Goal: Task Accomplishment & Management: Use online tool/utility

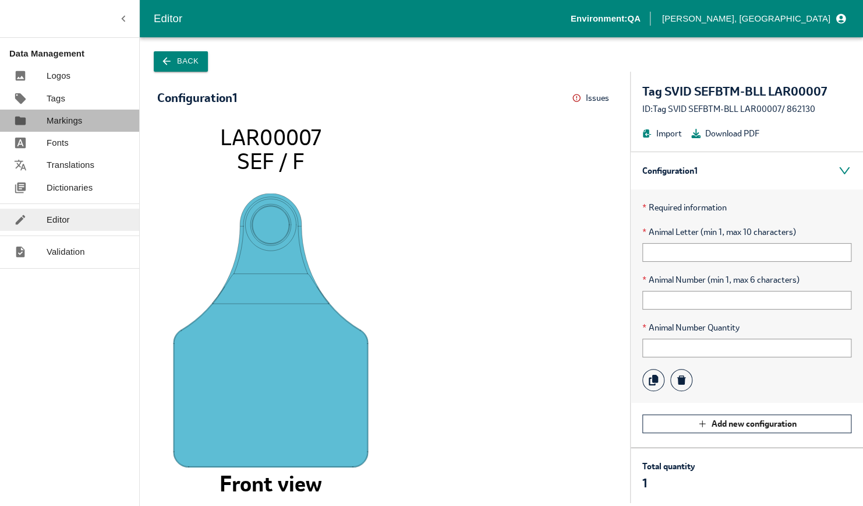
click at [66, 113] on link "Markings" at bounding box center [69, 121] width 139 height 22
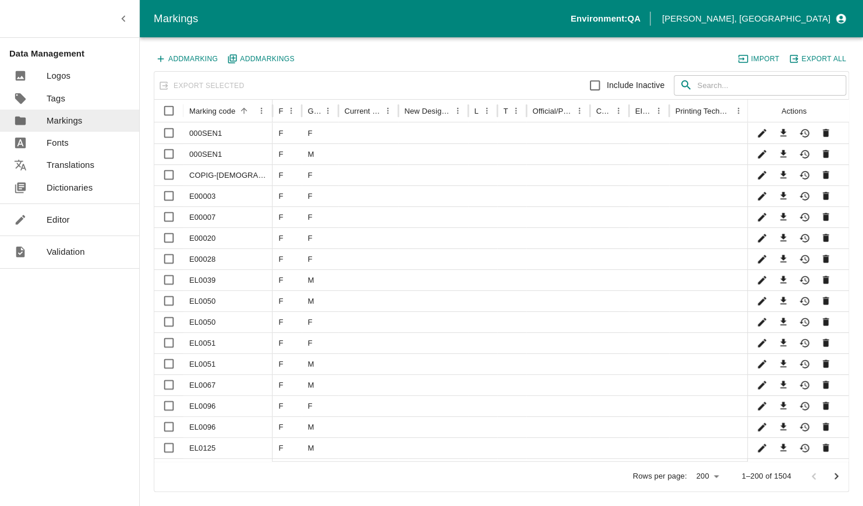
click at [213, 79] on div "Export Selected Include Inactive ​ ​" at bounding box center [501, 86] width 694 height 28
click at [795, 86] on input "text" at bounding box center [771, 85] width 149 height 21
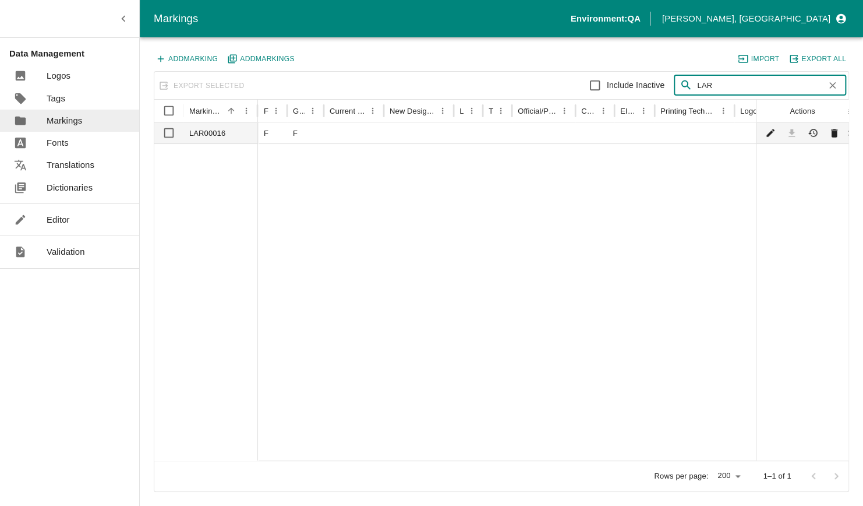
type input "LAR"
click at [228, 136] on div "LAR00016" at bounding box center [221, 132] width 75 height 21
checkbox input "true"
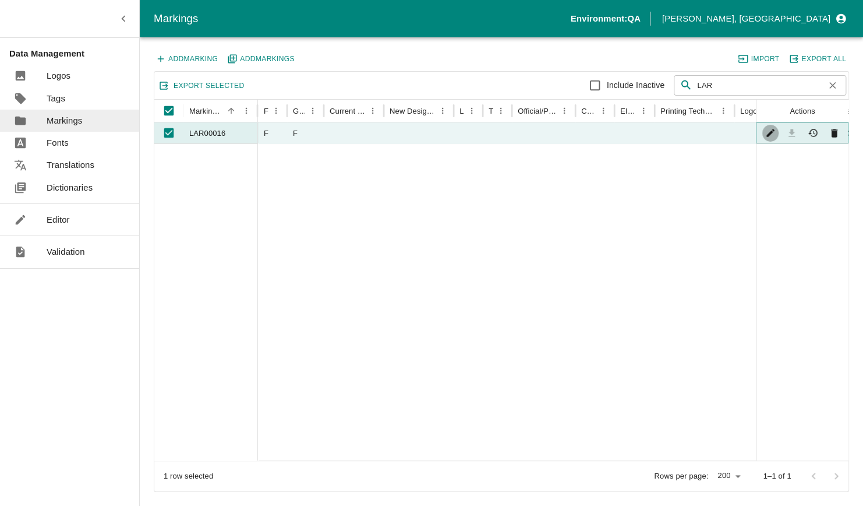
click at [764, 132] on button "Edit" at bounding box center [771, 133] width 17 height 17
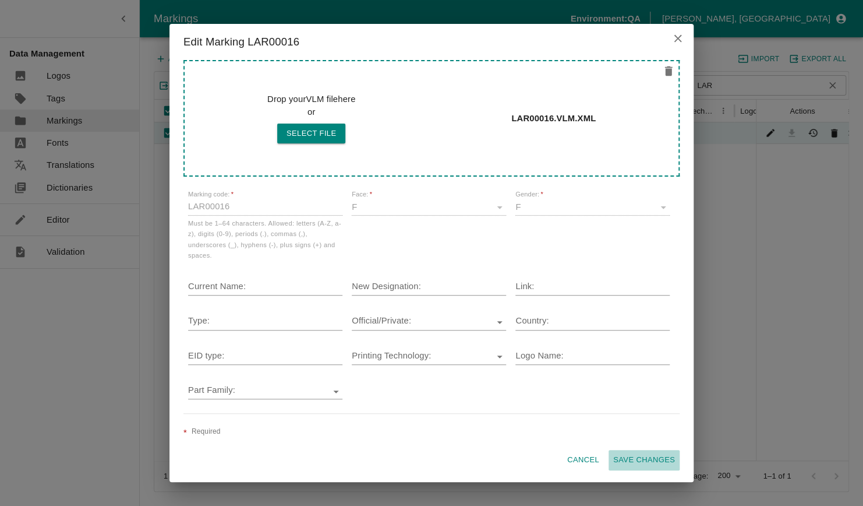
click at [650, 460] on button "Save changes" at bounding box center [644, 460] width 71 height 20
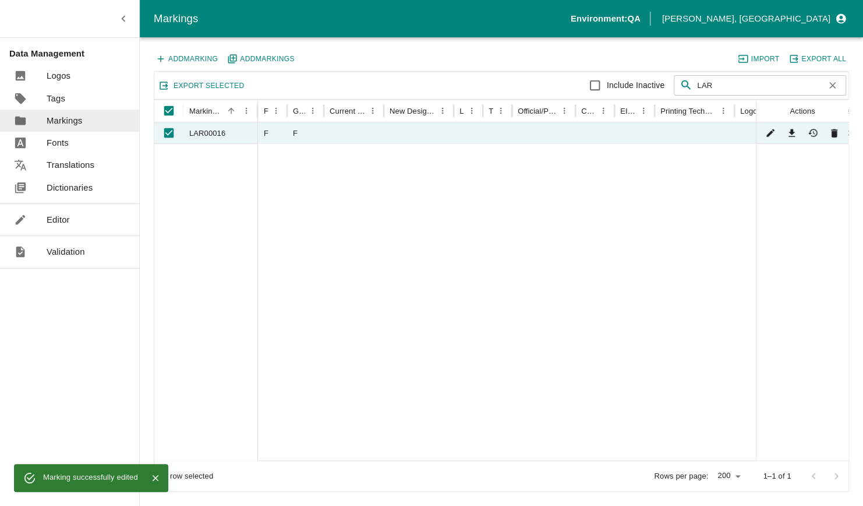
click at [63, 221] on p "Editor" at bounding box center [58, 219] width 23 height 13
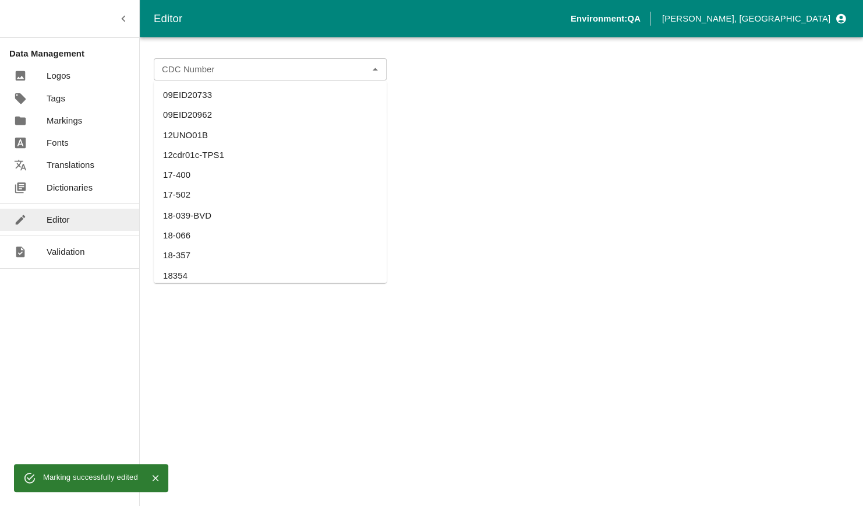
click at [213, 61] on div "CDC Number" at bounding box center [270, 69] width 233 height 22
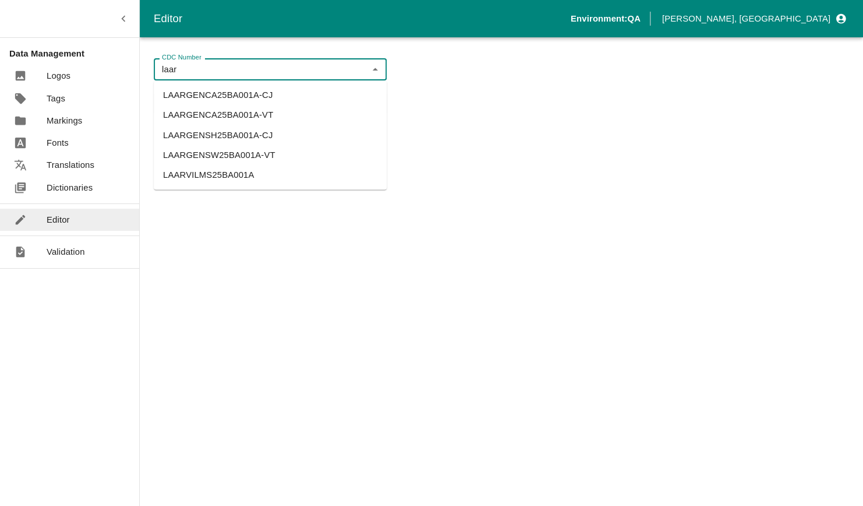
click at [245, 115] on li "LAARGENCA25BA001A-VT" at bounding box center [270, 115] width 233 height 20
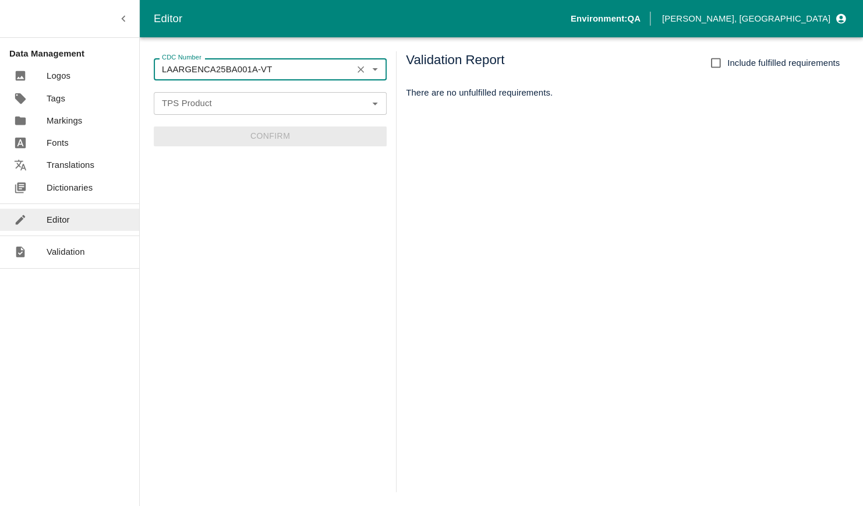
type input "LAARGENCA25BA001A-VT"
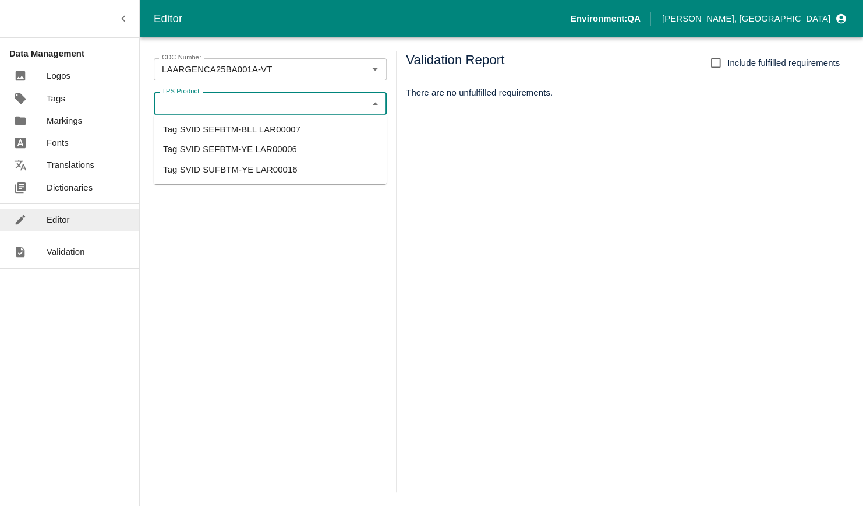
click at [228, 103] on input "TPS Product" at bounding box center [260, 103] width 207 height 15
drag, startPoint x: 210, startPoint y: 157, endPoint x: 208, endPoint y: 164, distance: 7.2
click at [208, 164] on ul "Tag SVID SEFBTM-BLL LAR00007 Tag SVID SEFBTM-YE LAR00006 Tag SVID SUFBTM-YE LAR…" at bounding box center [270, 149] width 233 height 69
click at [208, 164] on li "Tag SVID SUFBTM-YE LAR00016" at bounding box center [270, 169] width 233 height 20
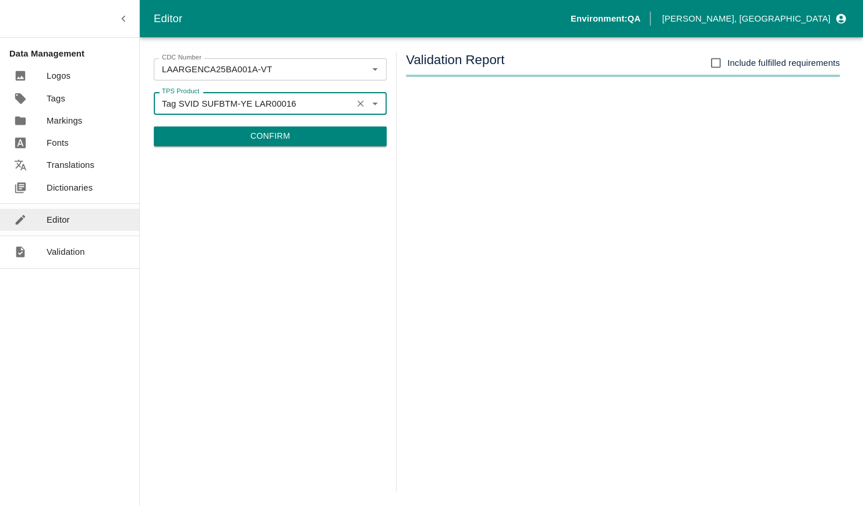
type input "Tag SVID SUFBTM-YE LAR00016"
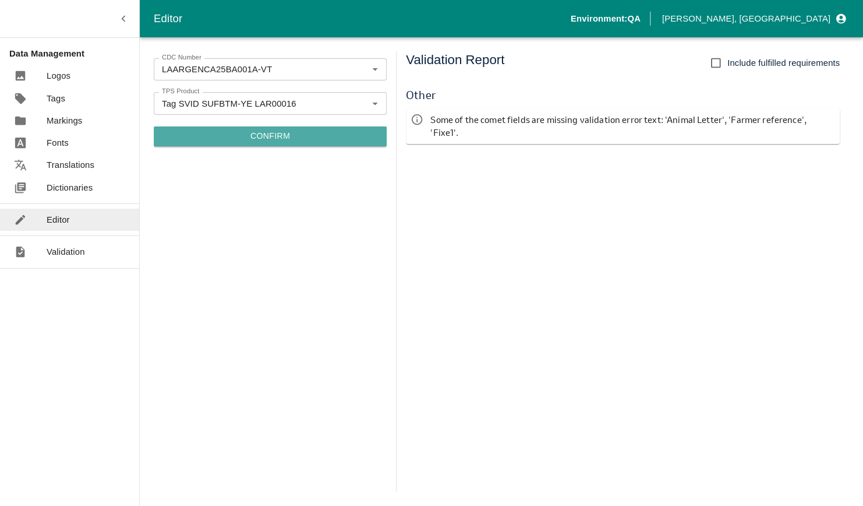
click at [244, 141] on button "Confirm" at bounding box center [270, 136] width 233 height 20
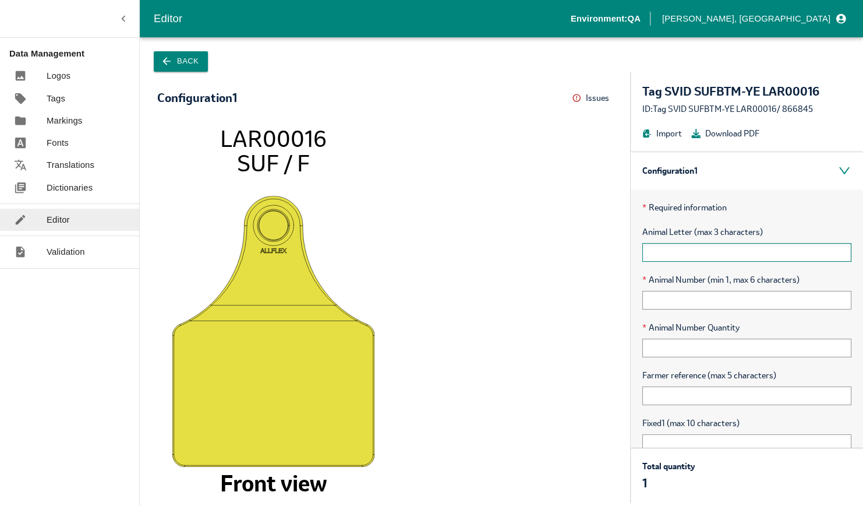
click at [687, 254] on input "text" at bounding box center [747, 252] width 209 height 19
type input "AVB"
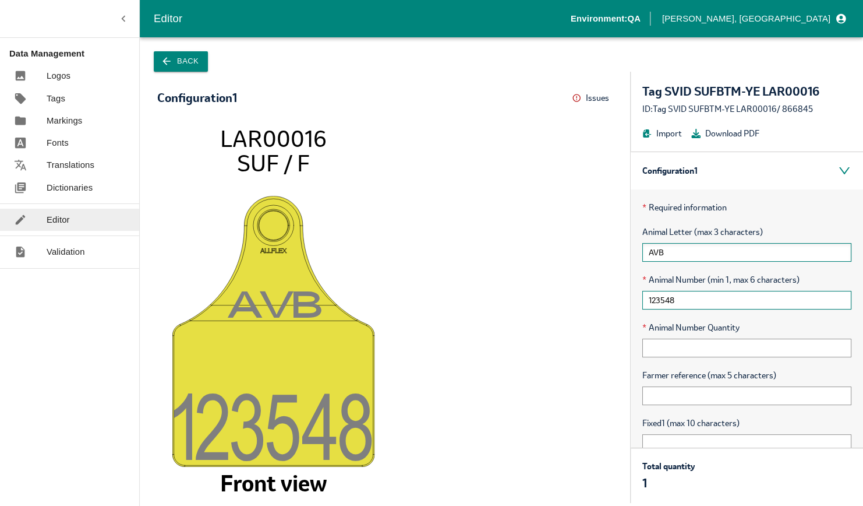
type input "123548"
type input "1"
type input "CODE"
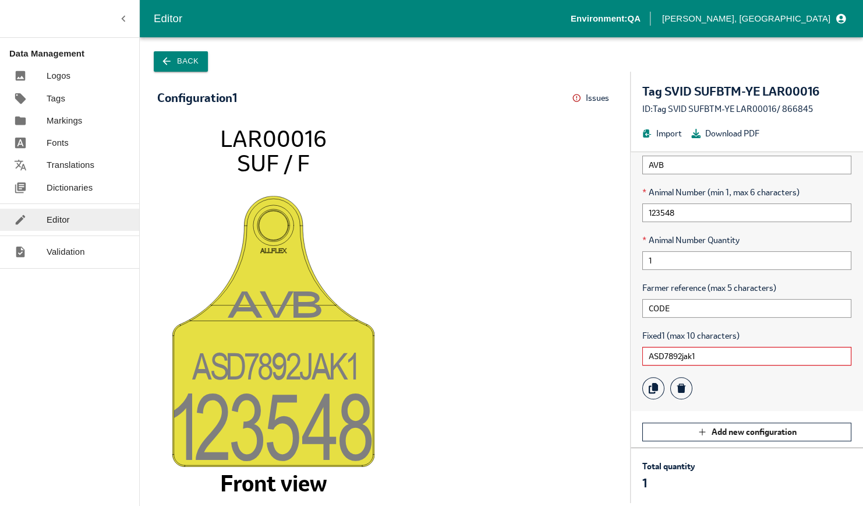
scroll to position [96, 0]
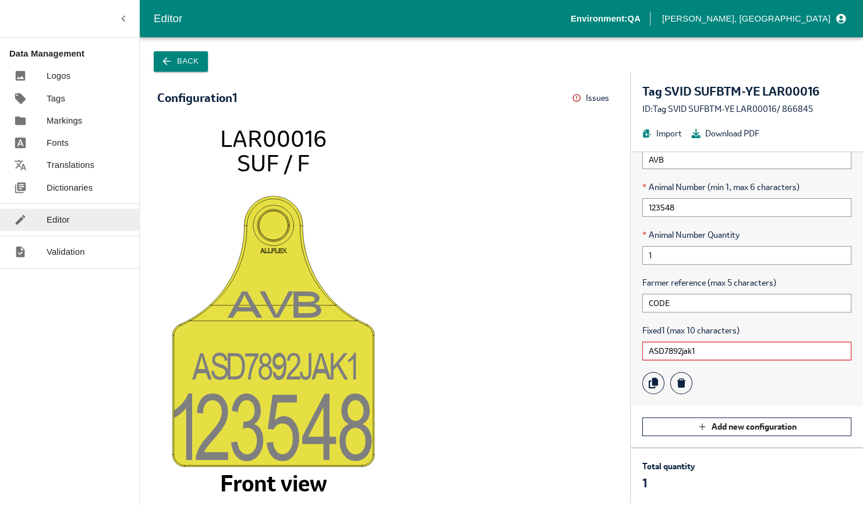
type input "ASD7892jak1"
click at [397, 76] on div "Configuration 1 Issues Menu AV B ASD7892JAK 1 12354 8 LAR00016 SUF / F Front vi…" at bounding box center [385, 287] width 491 height 431
click at [187, 65] on button "Back" at bounding box center [181, 61] width 54 height 20
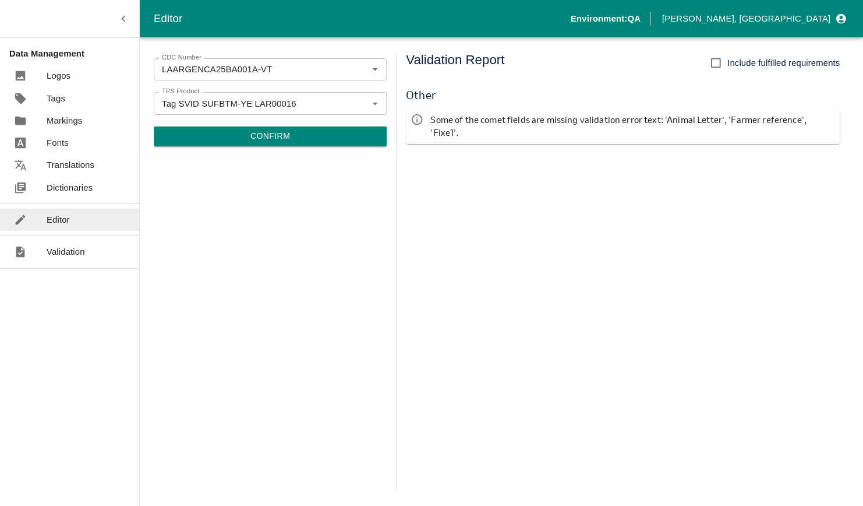
click at [58, 119] on p "Markings" at bounding box center [65, 120] width 36 height 13
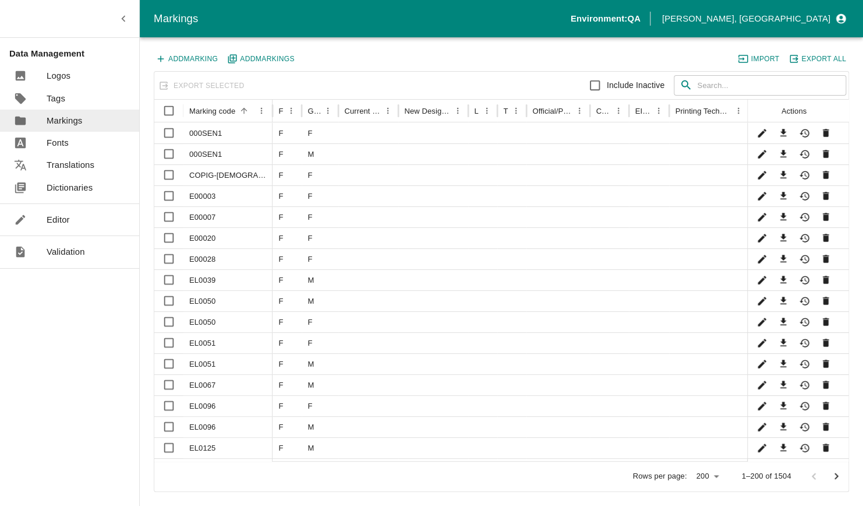
click at [749, 60] on icon "import" at bounding box center [743, 59] width 10 height 10
click at [246, 61] on button "Add Marking s" at bounding box center [261, 58] width 72 height 15
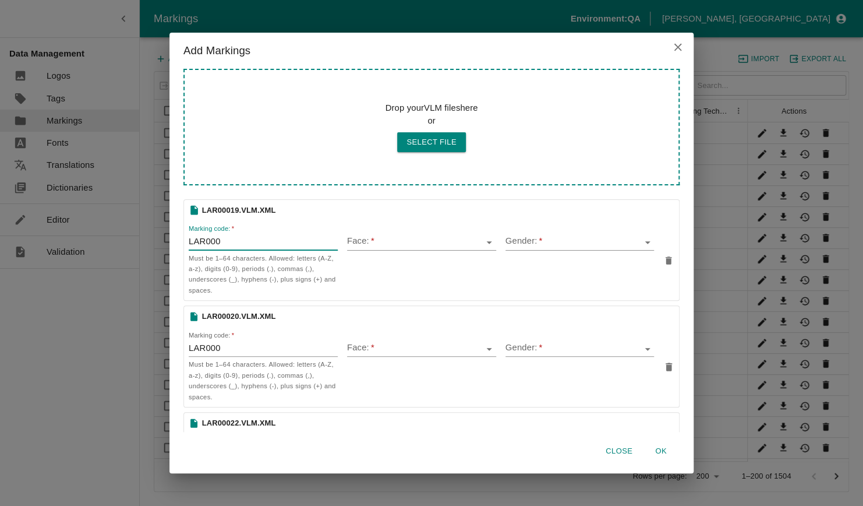
drag, startPoint x: 243, startPoint y: 239, endPoint x: 280, endPoint y: 245, distance: 37.1
click at [280, 245] on input "LAR000" at bounding box center [263, 242] width 149 height 16
type input "LAR00019"
click at [379, 242] on input "Face:   *" at bounding box center [413, 241] width 132 height 15
click at [376, 273] on li "F" at bounding box center [417, 265] width 146 height 20
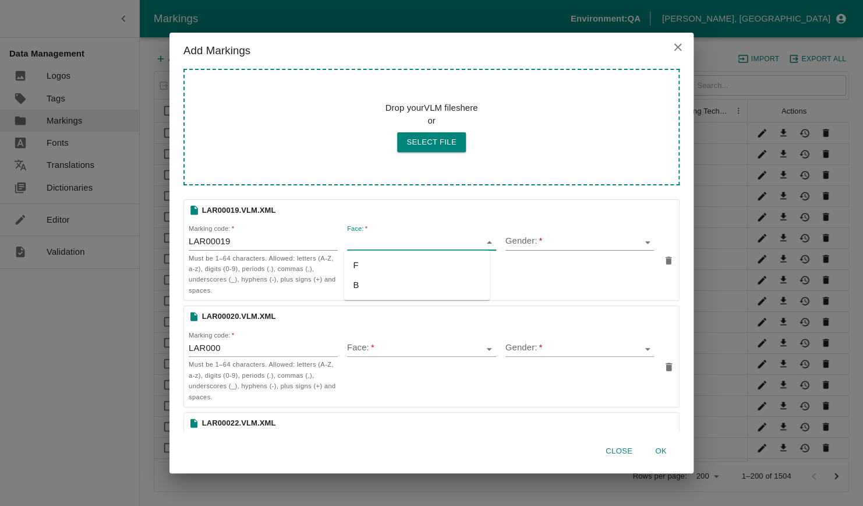
type input "F"
click at [543, 235] on input "Gender:   *" at bounding box center [572, 241] width 132 height 15
click at [541, 239] on input "Gender:   *" at bounding box center [572, 241] width 132 height 15
click at [538, 242] on input "Gender:   *" at bounding box center [572, 241] width 132 height 15
click at [518, 288] on li "F" at bounding box center [573, 285] width 146 height 20
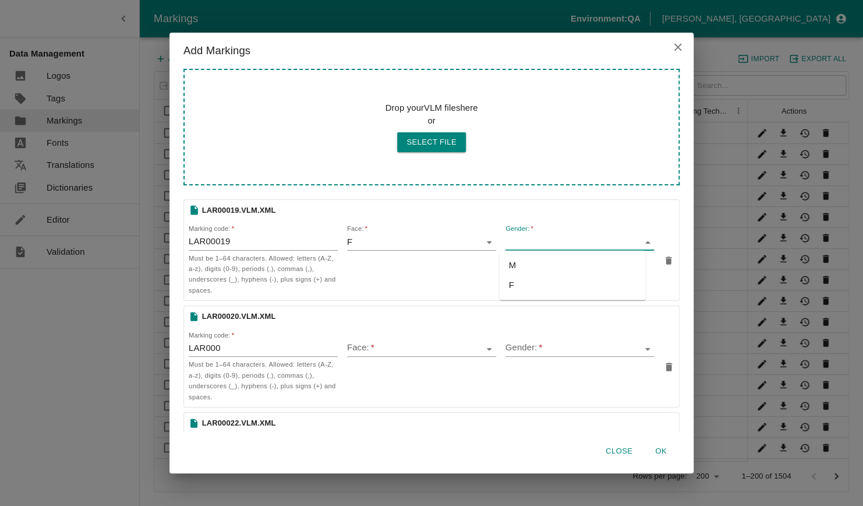
type input "F"
click at [229, 352] on input "LAR000" at bounding box center [263, 349] width 149 height 16
type input "LAR00020"
click at [379, 352] on input "Face:   *" at bounding box center [413, 348] width 132 height 15
click at [373, 369] on li "F" at bounding box center [417, 371] width 146 height 20
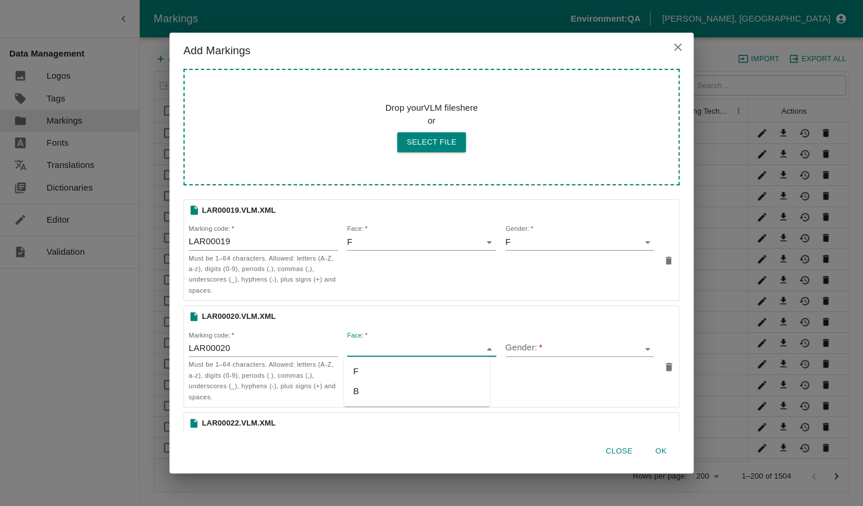
type input "F"
click at [523, 348] on input "Gender:   *" at bounding box center [572, 348] width 132 height 15
click at [516, 395] on li "F" at bounding box center [573, 391] width 146 height 20
type input "F"
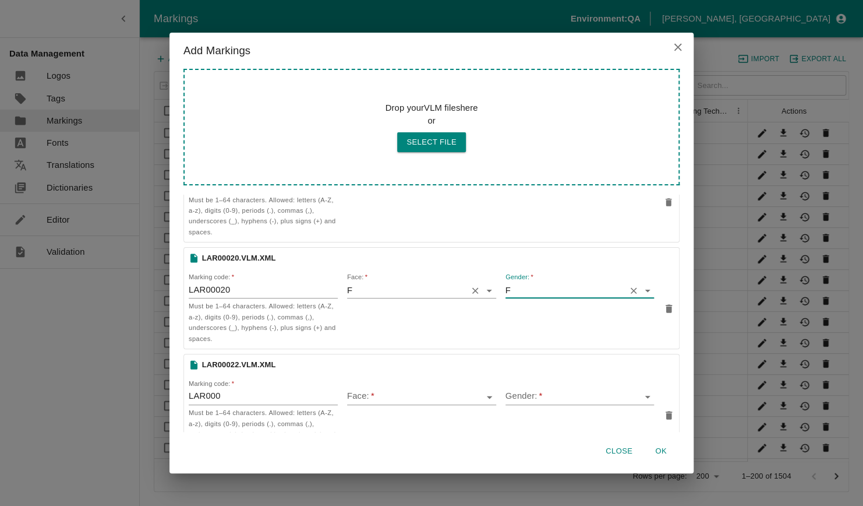
scroll to position [117, 0]
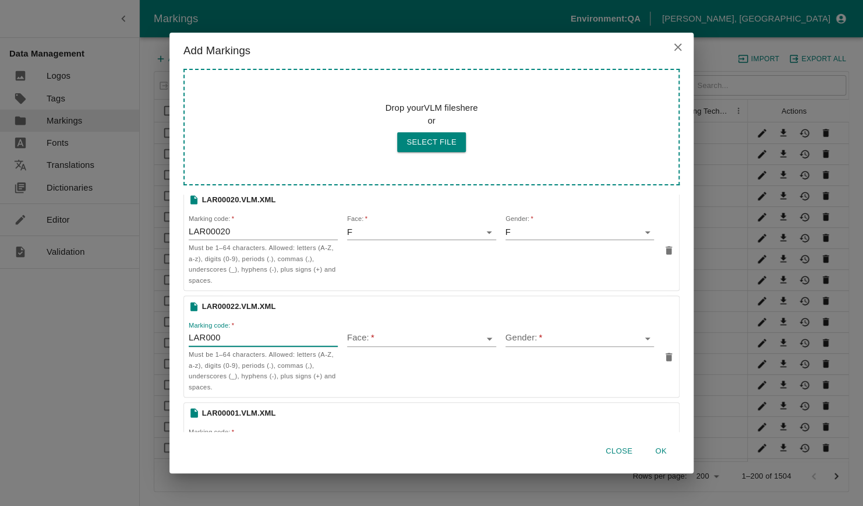
click at [263, 338] on input "LAR000" at bounding box center [263, 339] width 149 height 16
type input "LAR00022"
type input "F"
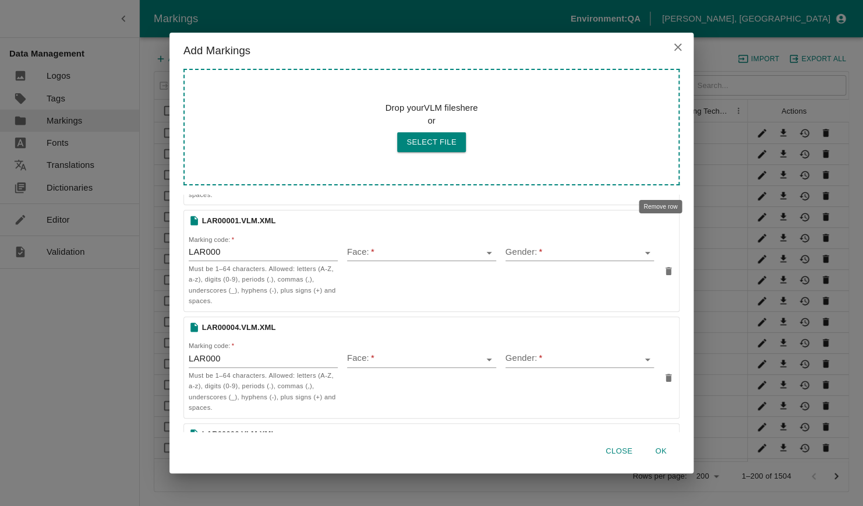
scroll to position [291, 0]
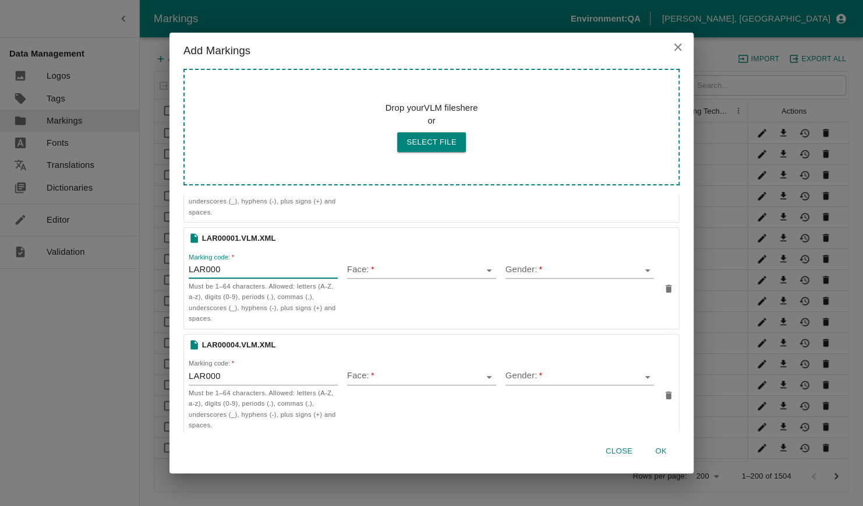
click at [242, 266] on input "LAR000" at bounding box center [263, 271] width 149 height 16
type input "LAR00001"
type input "F"
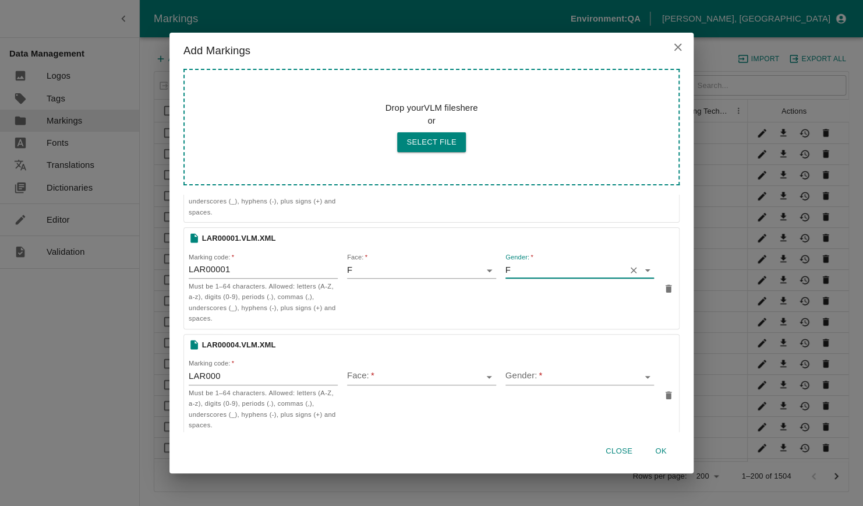
type input "F"
type input "LAR00004"
type input "F"
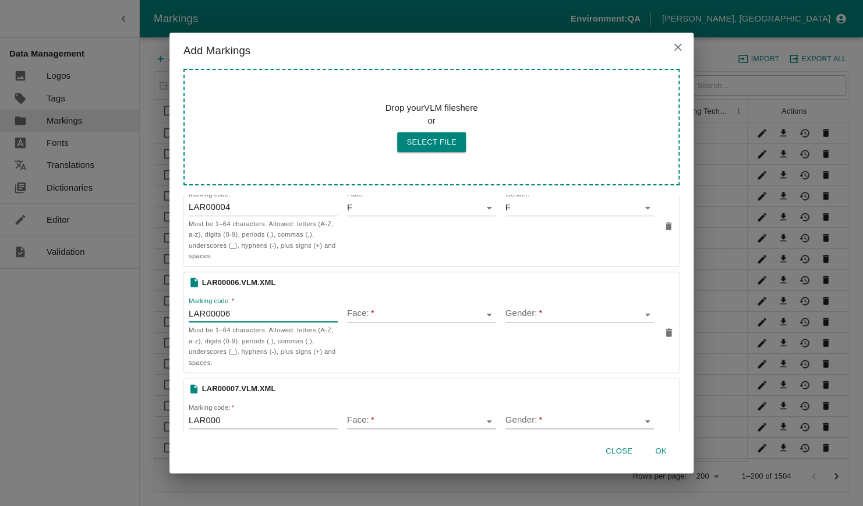
type input "LAR00006"
type input "F"
type input "LAR00007"
type input "F"
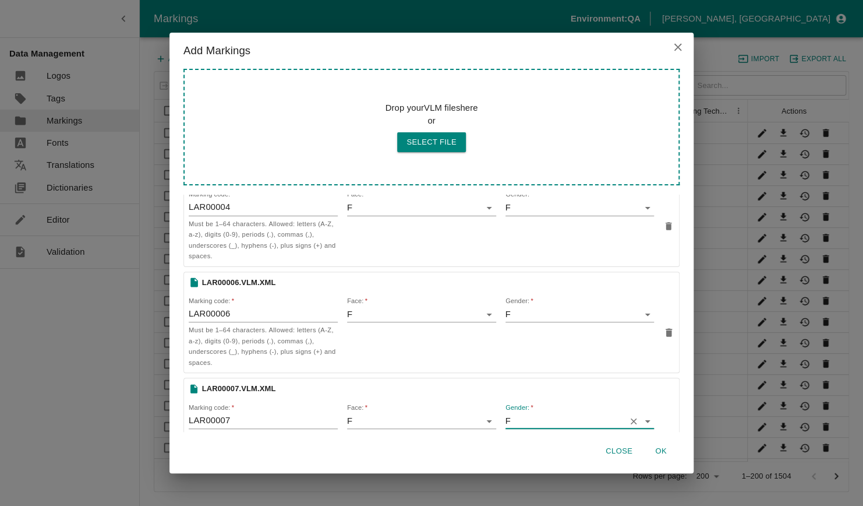
type input "F"
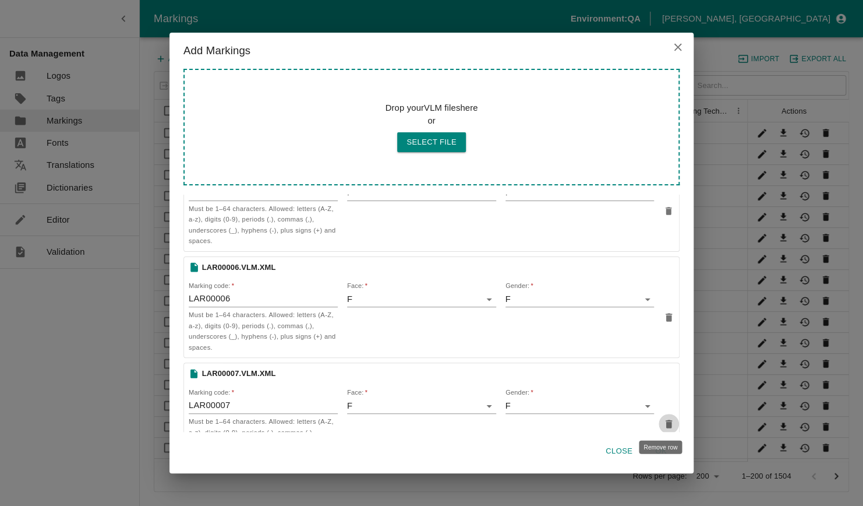
scroll to position [673, 0]
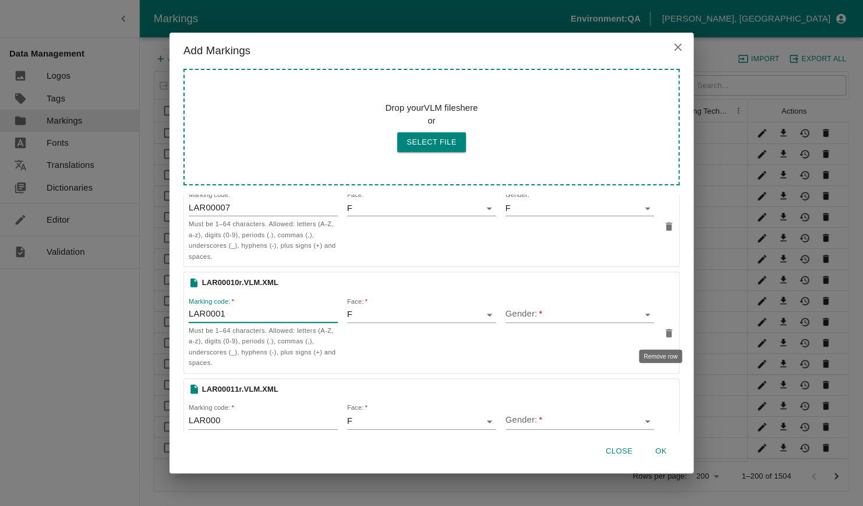
type input "LAR0001"
click at [666, 329] on icon "delete" at bounding box center [669, 333] width 6 height 8
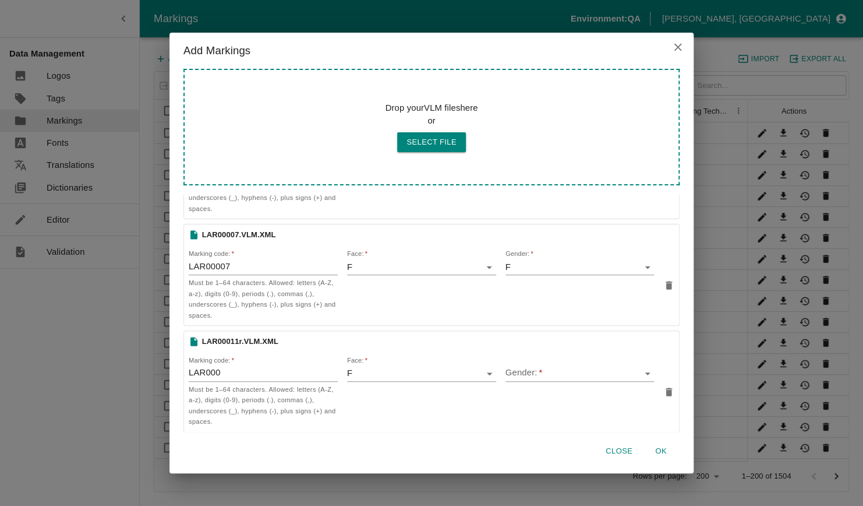
scroll to position [612, 0]
click at [664, 391] on icon "delete" at bounding box center [669, 393] width 11 height 11
click at [663, 446] on button "OK" at bounding box center [661, 451] width 37 height 20
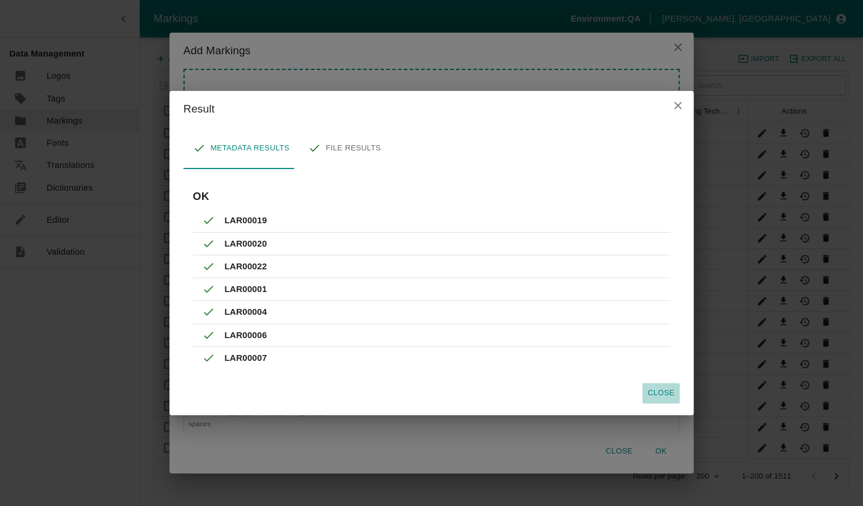
click at [657, 392] on button "Close" at bounding box center [661, 393] width 37 height 20
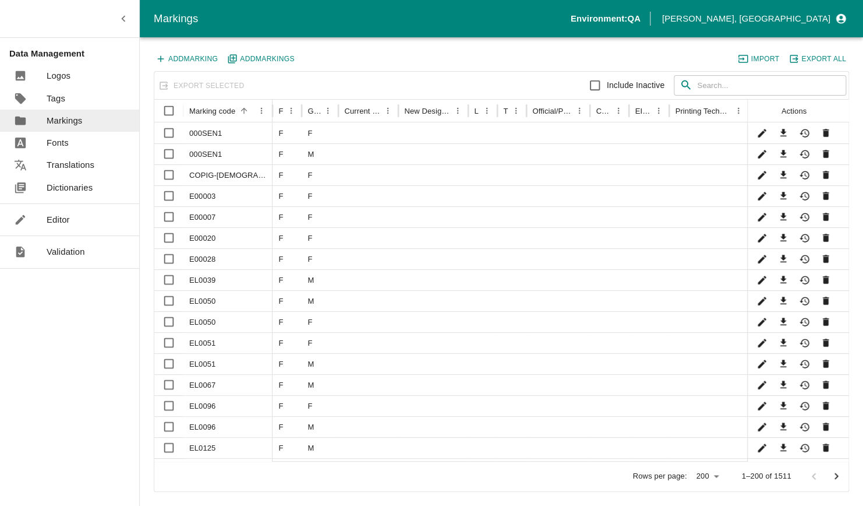
click at [58, 217] on p "Editor" at bounding box center [58, 219] width 23 height 13
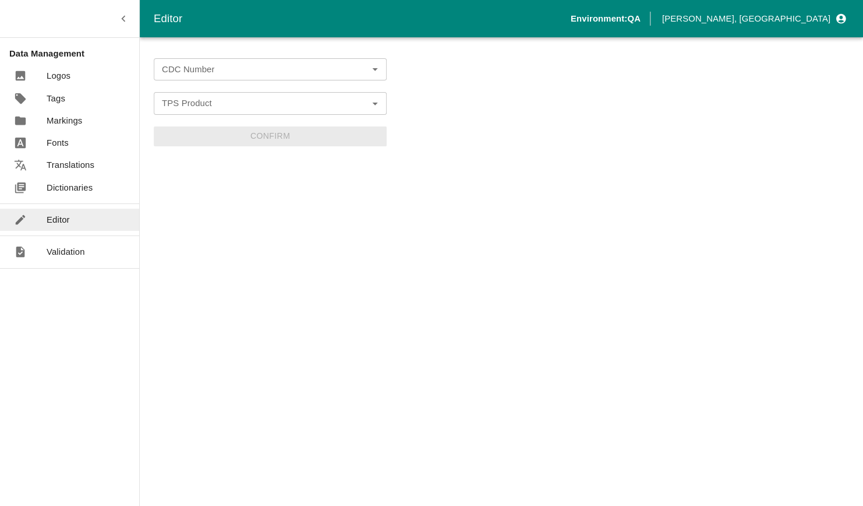
click at [271, 76] on input "CDC Number" at bounding box center [260, 69] width 207 height 15
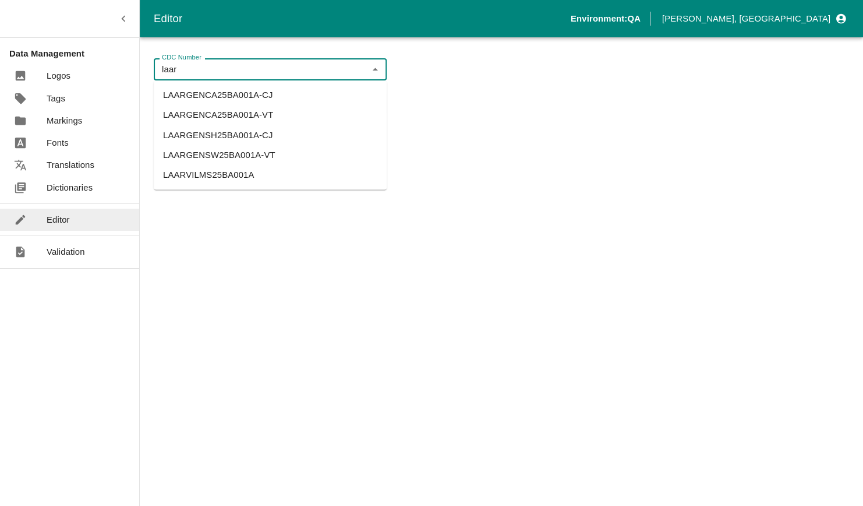
click at [262, 106] on li "LAARGENCA25BA001A-VT" at bounding box center [270, 115] width 233 height 20
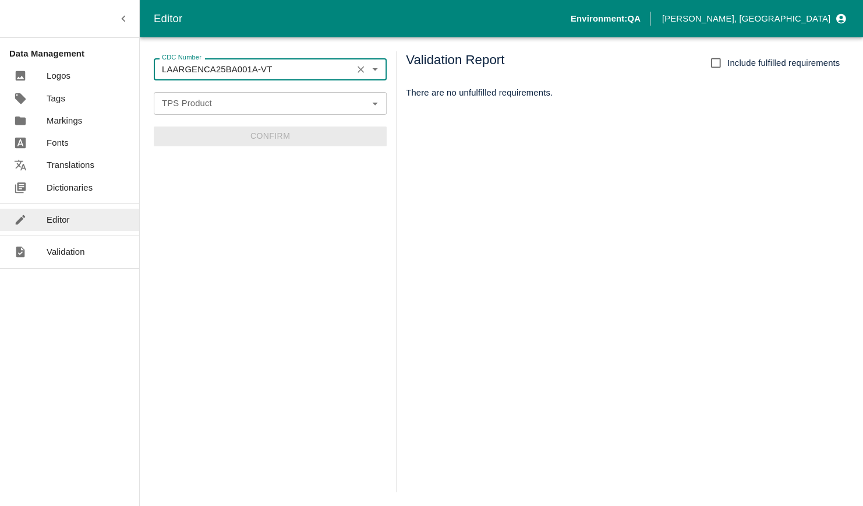
type input "LAARGENCA25BA001A-VT"
click at [262, 106] on input "TPS Product" at bounding box center [260, 103] width 207 height 15
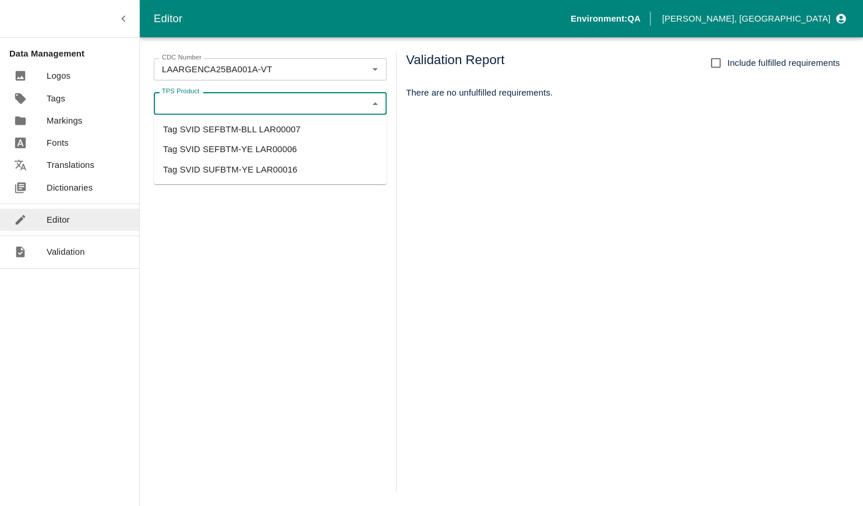
click at [245, 136] on li "Tag SVID SEFBTM-BLL LAR00007" at bounding box center [270, 129] width 233 height 20
type input "Tag SVID SEFBTM-BLL LAR00007"
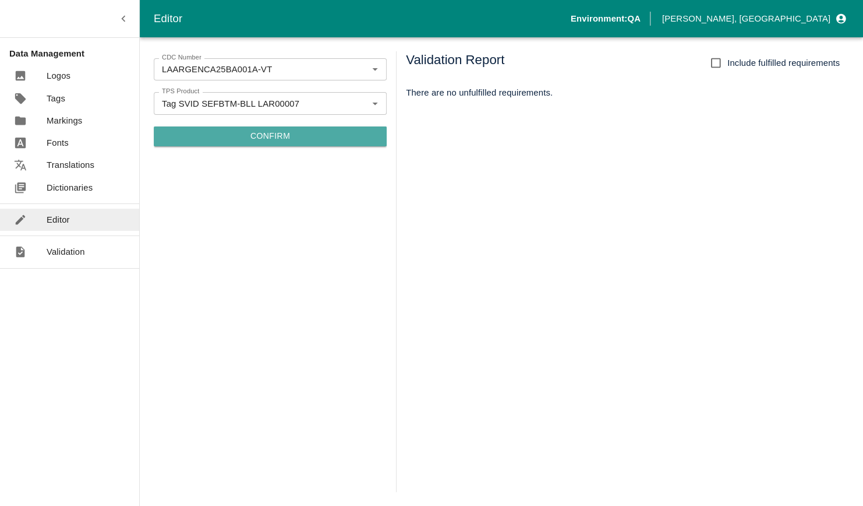
click at [290, 137] on button "Confirm" at bounding box center [270, 136] width 233 height 20
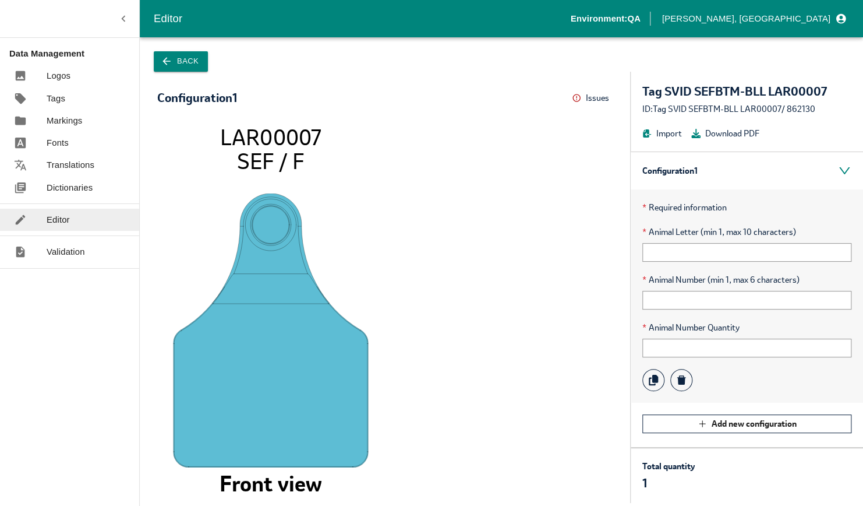
click at [755, 263] on div "* Required information * Animal Letter (min 1, max 10 characters) * Animal Numb…" at bounding box center [747, 295] width 232 height 213
click at [754, 255] on input "text" at bounding box center [747, 252] width 209 height 19
type input "ABdfgrh10"
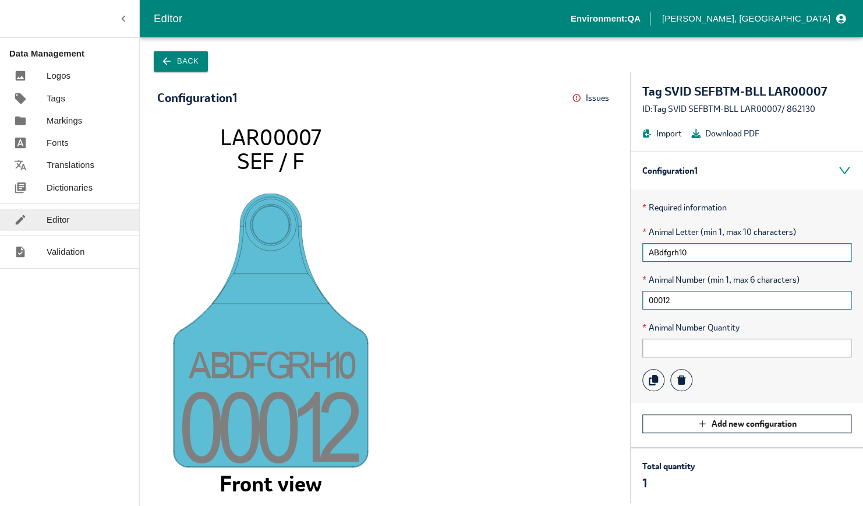
type input "00012"
type input "1"
click at [174, 61] on button "Back" at bounding box center [181, 61] width 54 height 20
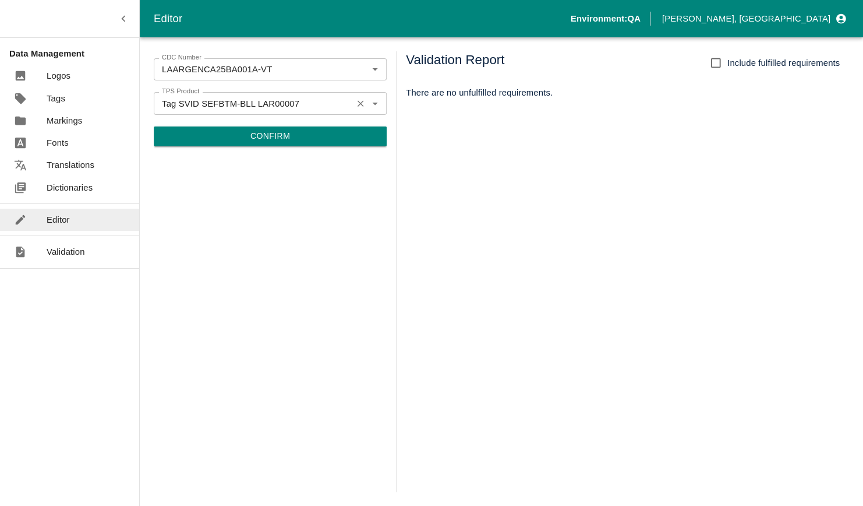
click at [271, 110] on input "Tag SVID SEFBTM-BLL LAR00007" at bounding box center [253, 103] width 192 height 15
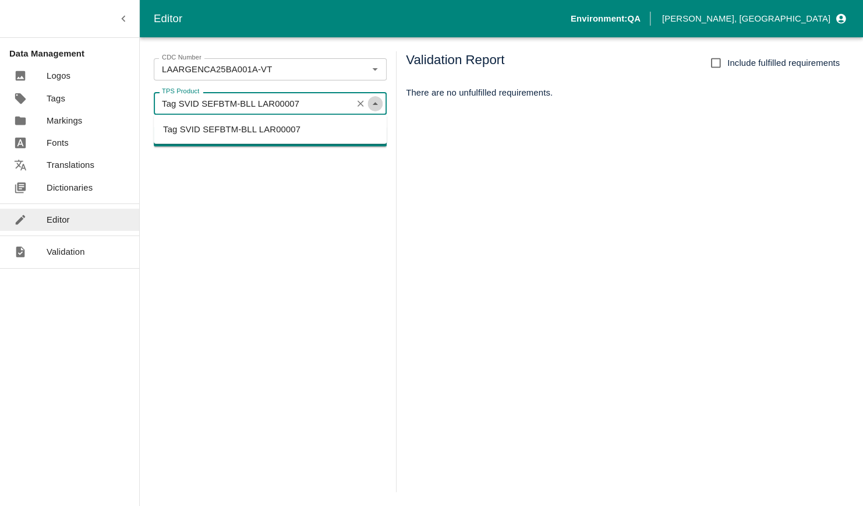
click at [369, 99] on icon "Close" at bounding box center [375, 103] width 13 height 13
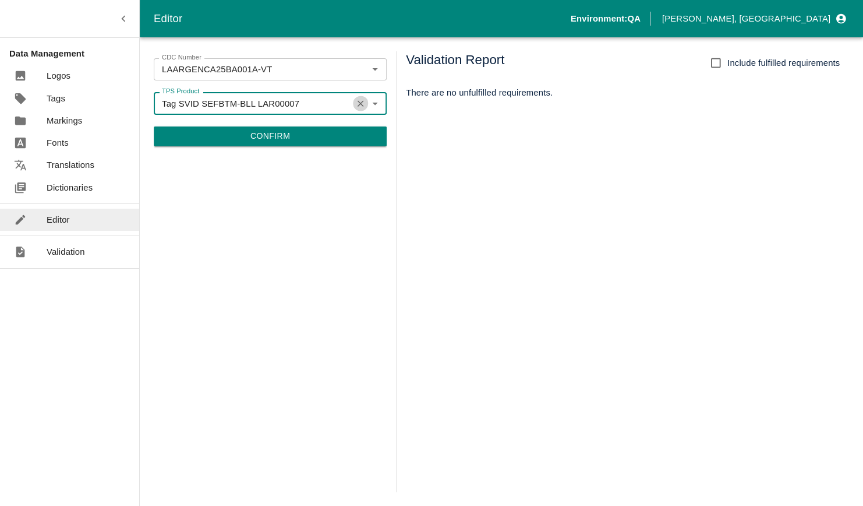
click at [361, 100] on icon "Clear" at bounding box center [360, 103] width 11 height 11
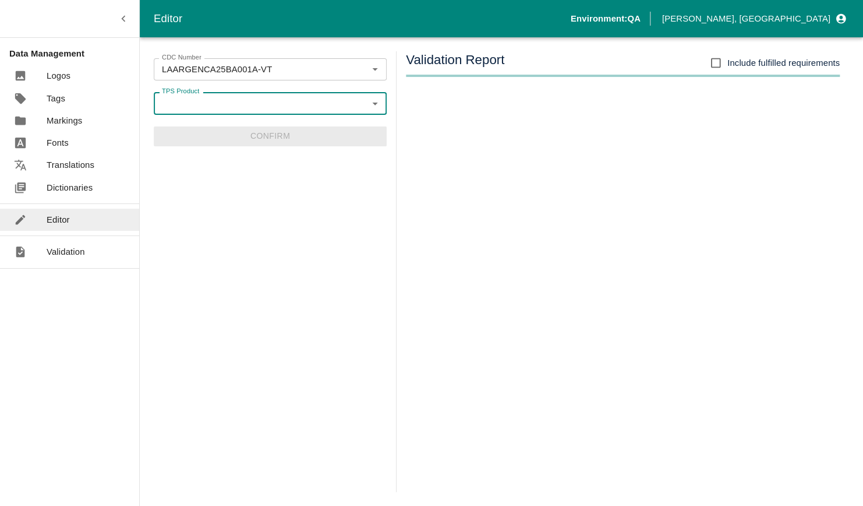
click at [357, 100] on input "TPS Product" at bounding box center [260, 103] width 207 height 15
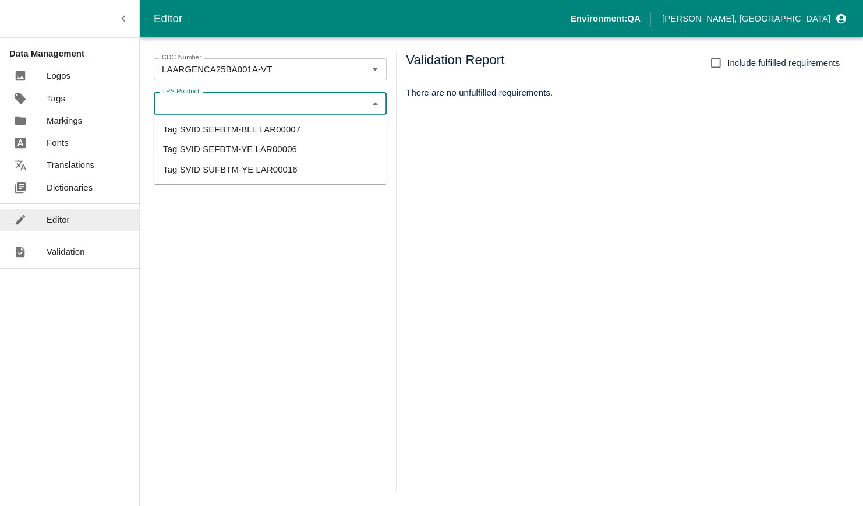
drag, startPoint x: 297, startPoint y: 136, endPoint x: 292, endPoint y: 146, distance: 10.7
click at [292, 146] on ul "Tag SVID SEFBTM-BLL LAR00007 Tag SVID SEFBTM-YE LAR00006 Tag SVID SUFBTM-YE LAR…" at bounding box center [270, 149] width 233 height 69
click at [292, 146] on li "Tag SVID SEFBTM-YE LAR00006" at bounding box center [270, 149] width 233 height 20
type input "Tag SVID SEFBTM-YE LAR00006"
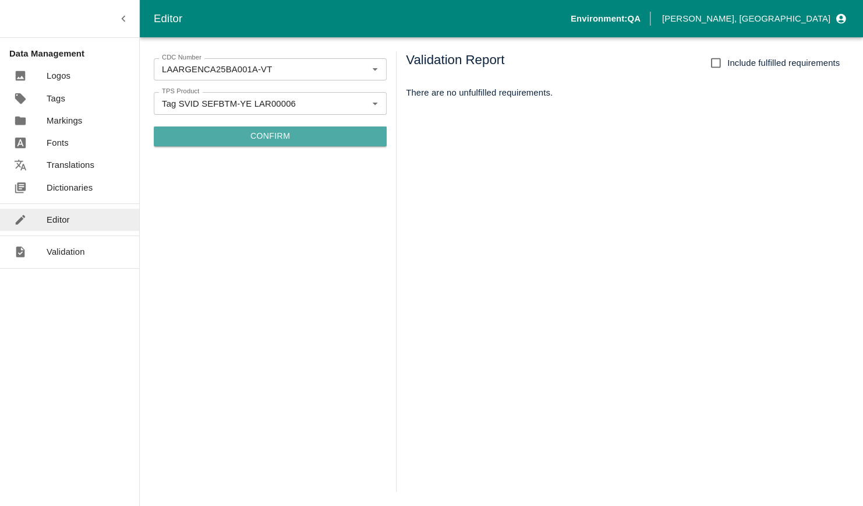
click at [290, 138] on button "Confirm" at bounding box center [270, 136] width 233 height 20
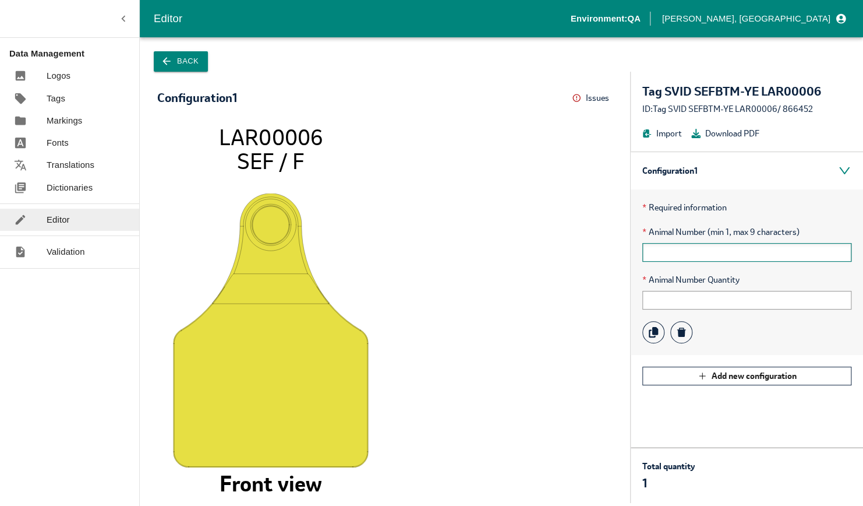
click at [663, 254] on input "text" at bounding box center [747, 252] width 209 height 19
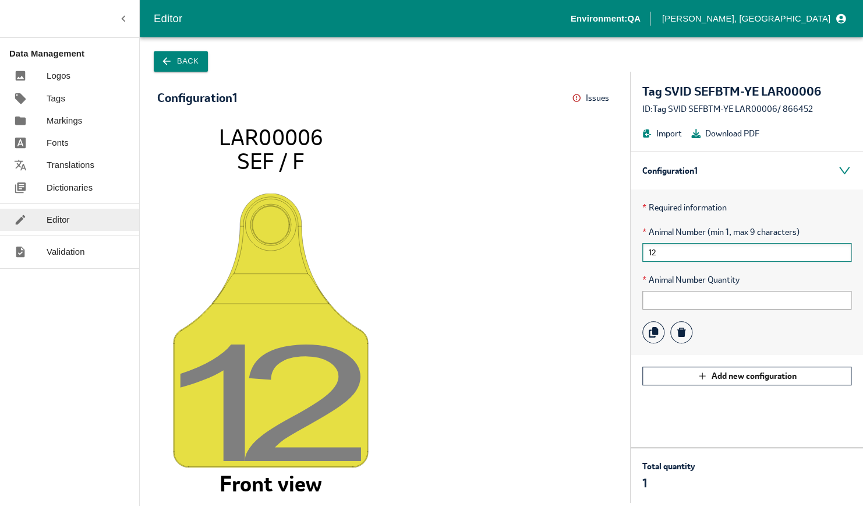
type input "1"
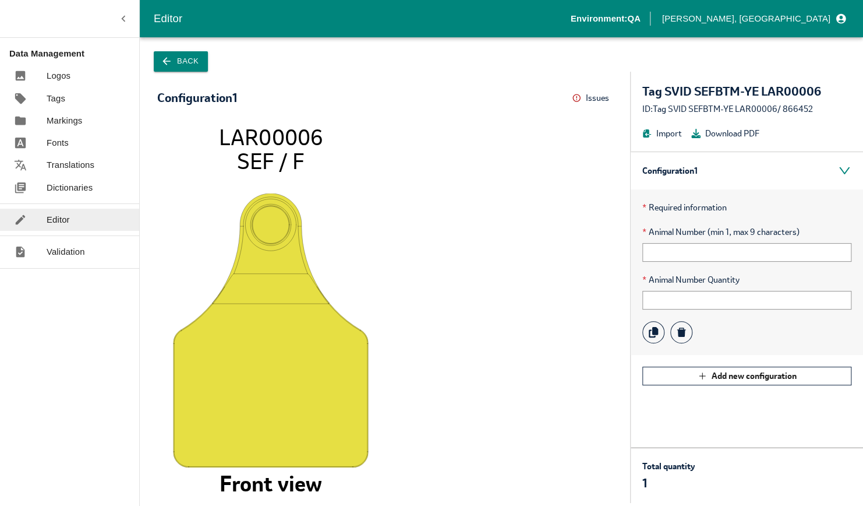
click at [511, 238] on icon "LAR00006 SEF / F Front view" at bounding box center [385, 308] width 432 height 366
click at [174, 61] on button "Back" at bounding box center [181, 61] width 54 height 20
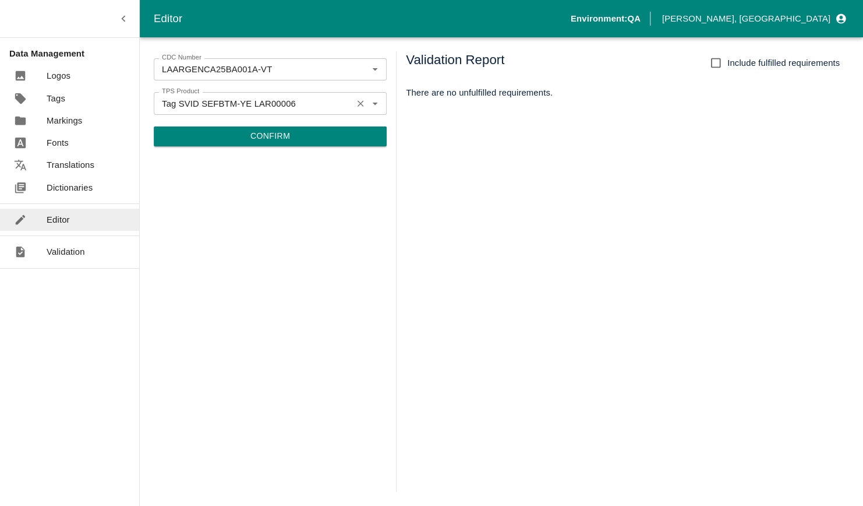
click at [360, 105] on icon "Clear" at bounding box center [360, 103] width 11 height 11
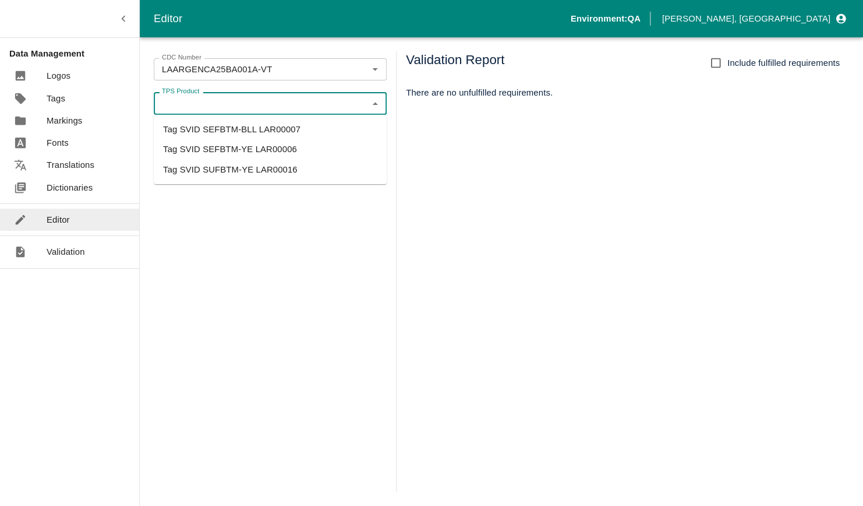
click at [341, 105] on input "TPS Product" at bounding box center [260, 103] width 207 height 15
click at [314, 121] on li "Tag SVID SEFBTM-BLL LAR00007" at bounding box center [270, 129] width 233 height 20
type input "Tag SVID SEFBTM-BLL LAR00007"
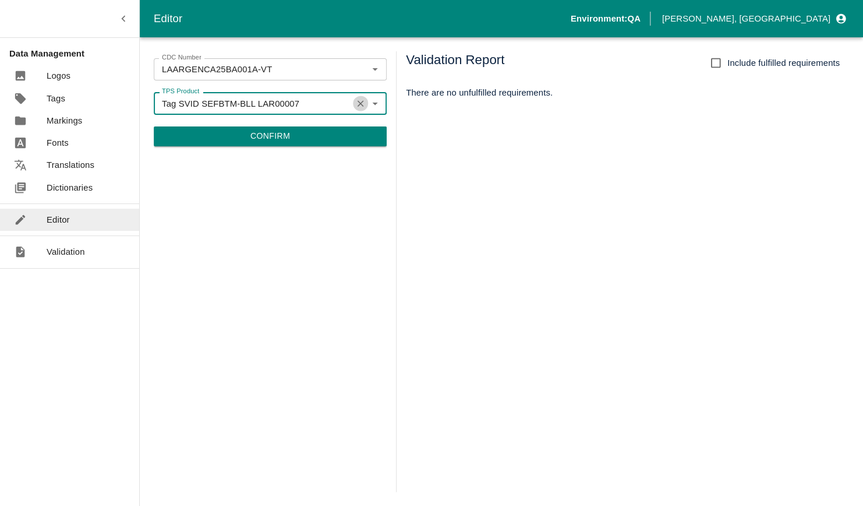
click at [364, 100] on icon "Clear" at bounding box center [360, 103] width 11 height 11
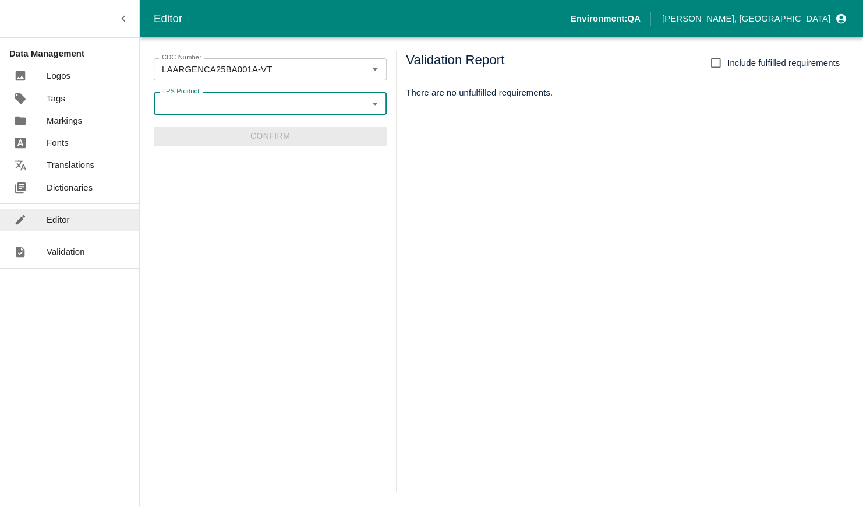
click at [346, 108] on input "TPS Product" at bounding box center [260, 103] width 207 height 15
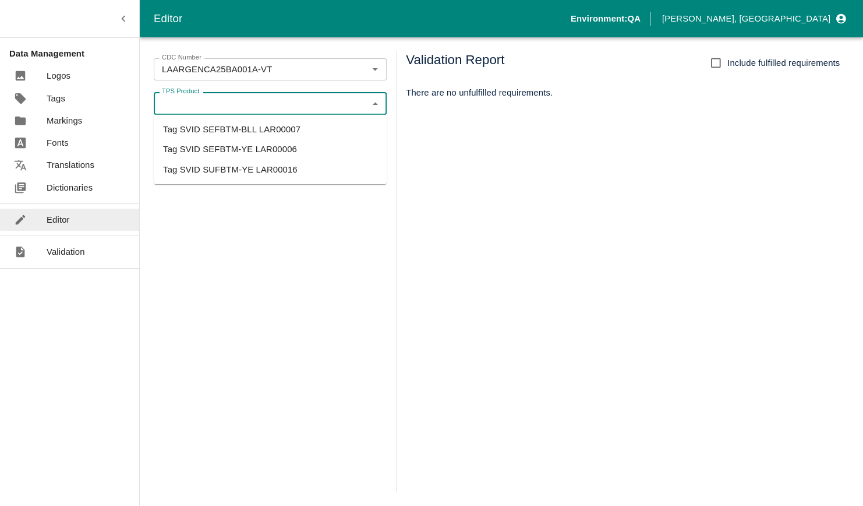
click at [300, 160] on li "Tag SVID SUFBTM-YE LAR00016" at bounding box center [270, 169] width 233 height 20
type input "Tag SVID SUFBTM-YE LAR00016"
